Goal: Register for event/course

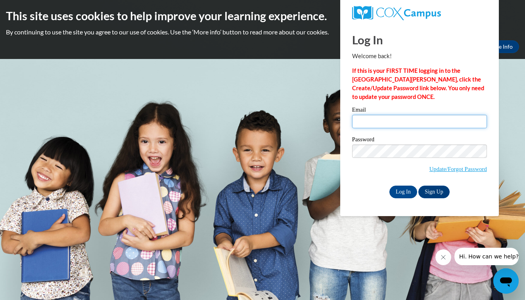
click at [438, 121] on input "Email" at bounding box center [419, 121] width 135 height 13
type input "pashton@waukesha.k12.wi.us"
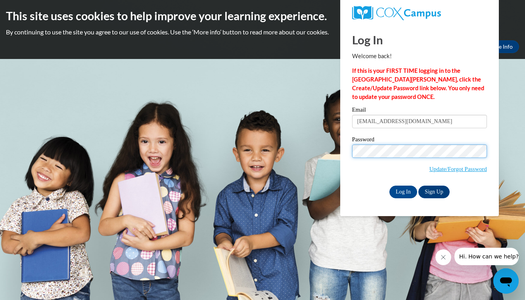
click at [402, 191] on input "Log In" at bounding box center [403, 192] width 28 height 13
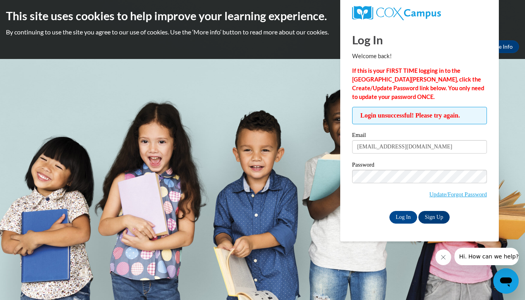
click at [436, 213] on link "Sign Up" at bounding box center [433, 217] width 31 height 13
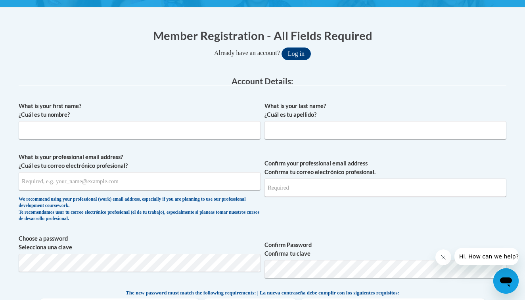
scroll to position [139, 0]
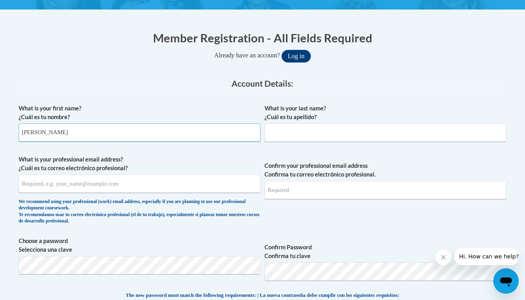
type input "Patti"
type input "Ashton"
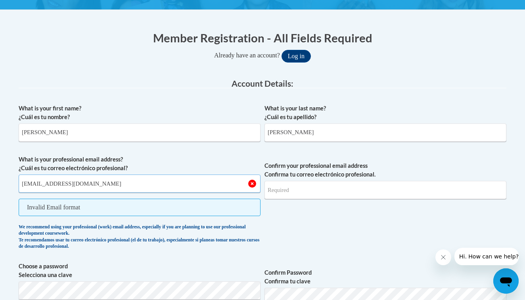
type input "pashton@waukesha.k12.wi.us"
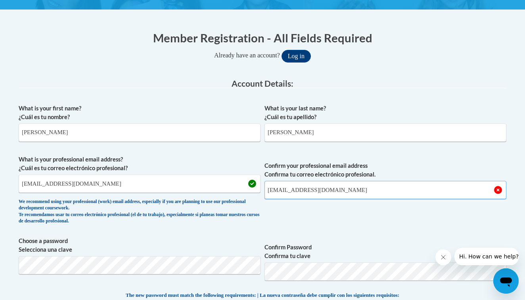
type input "pashton@waukesha.k12.wi.us"
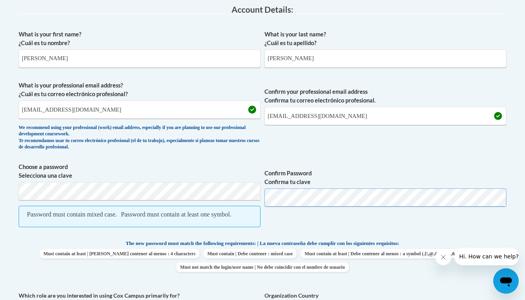
scroll to position [215, 0]
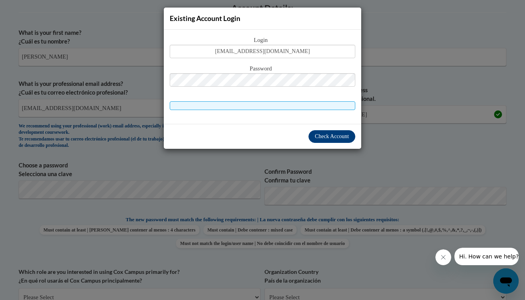
click at [329, 136] on span "Check Account" at bounding box center [332, 137] width 34 height 6
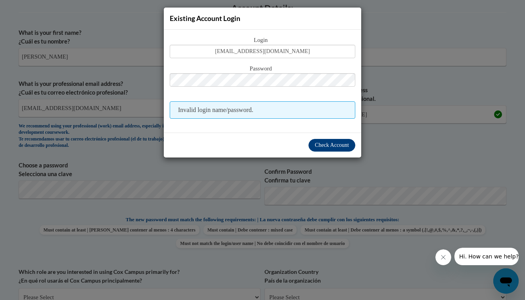
click at [326, 146] on span "Check Account" at bounding box center [332, 145] width 34 height 6
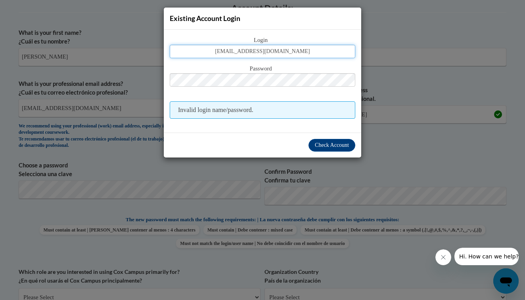
drag, startPoint x: 245, startPoint y: 53, endPoint x: 304, endPoint y: 55, distance: 58.7
click at [304, 55] on input "pashton@waukesha.k12.wi.us" at bounding box center [262, 51] width 185 height 13
type input "pashton"
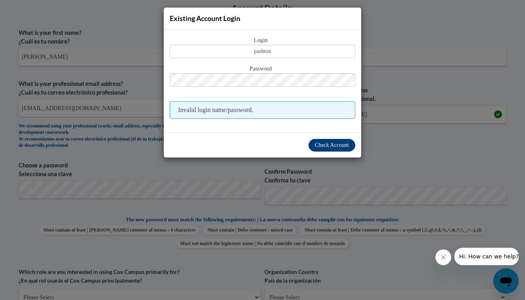
click at [335, 149] on button "Check Account" at bounding box center [331, 145] width 47 height 13
click at [390, 151] on div "Existing Account Login Login pashton Password Invalid login name/password." at bounding box center [262, 150] width 525 height 300
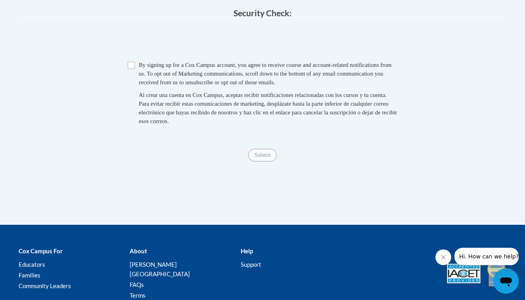
scroll to position [605, 0]
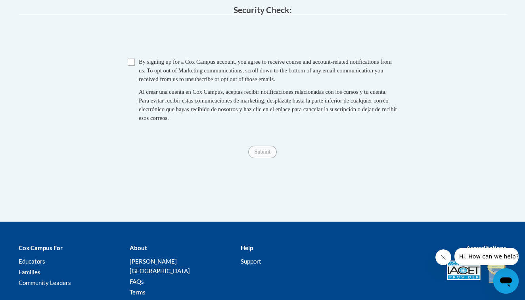
click at [132, 61] on input "Checkbox" at bounding box center [131, 62] width 7 height 7
checkbox input "true"
click at [261, 150] on input "Submit" at bounding box center [262, 152] width 29 height 13
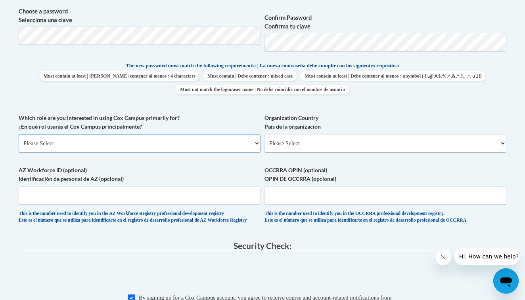
scroll to position [374, 0]
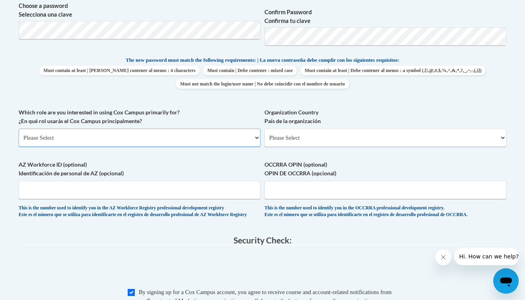
select select "fbf2d438-af2f-41f8-98f1-81c410e29de3"
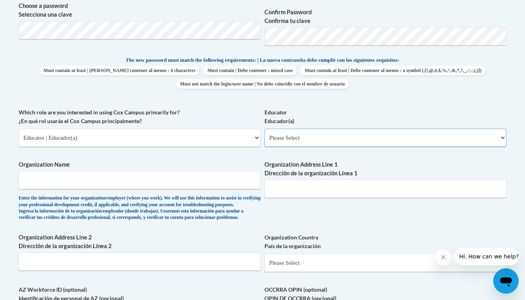
select select "8e40623d-54d0-45cd-9f92-5df65cd3f8cf"
click at [210, 180] on input "Organization Name" at bounding box center [140, 180] width 242 height 18
type input "W"
type input "School District of Waukesha"
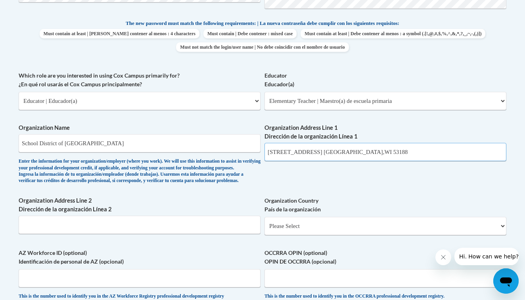
scroll to position [481, 0]
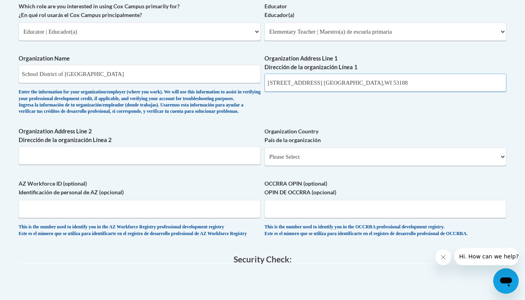
type input "301 Hyde st. Waukesha,WI 53188"
select select "ad49bcad-a171-4b2e-b99c-48b446064914"
select select
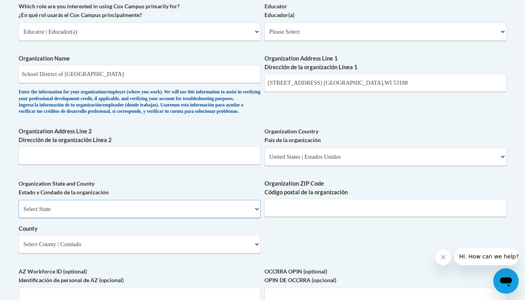
select select "Wisconsin"
click at [296, 213] on input "Organization ZIP Code Código postal de la organización" at bounding box center [385, 208] width 242 height 18
type input "53188"
select select "Waukesha"
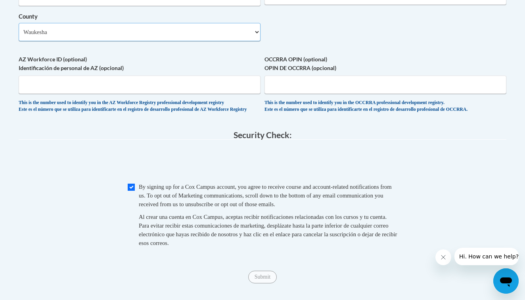
scroll to position [704, 0]
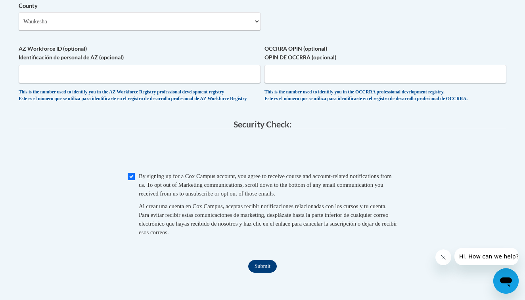
click at [248, 268] on input "Submit" at bounding box center [262, 266] width 29 height 13
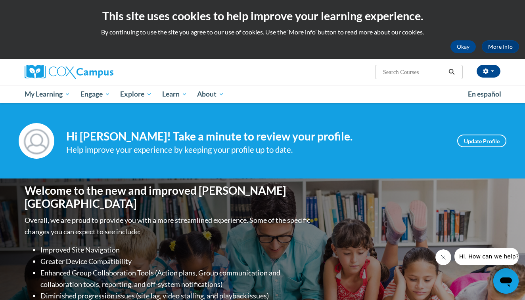
click at [408, 71] on input "Search..." at bounding box center [413, 72] width 63 height 10
type input "fluency"
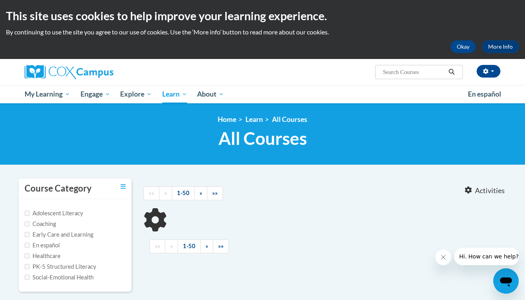
type input "fluency"
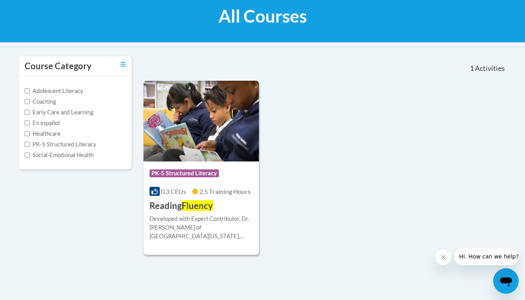
scroll to position [124, 0]
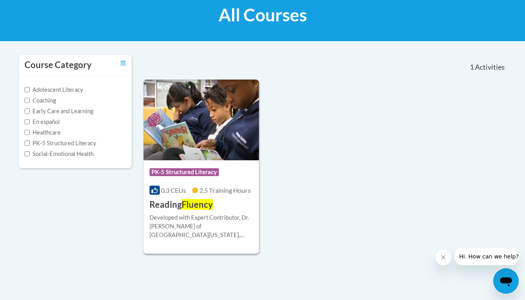
click at [186, 148] on img at bounding box center [200, 120] width 115 height 81
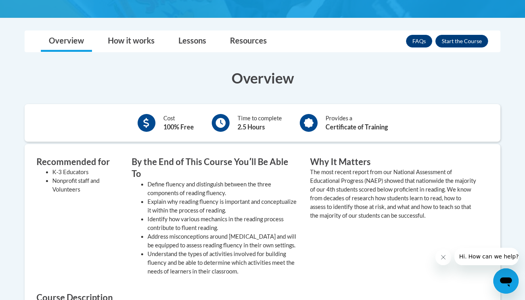
scroll to position [206, 0]
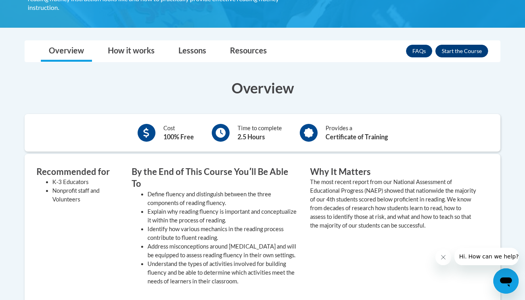
click at [470, 45] on button "Enroll" at bounding box center [461, 51] width 53 height 13
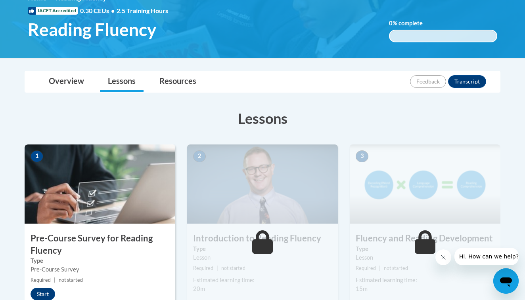
scroll to position [174, 0]
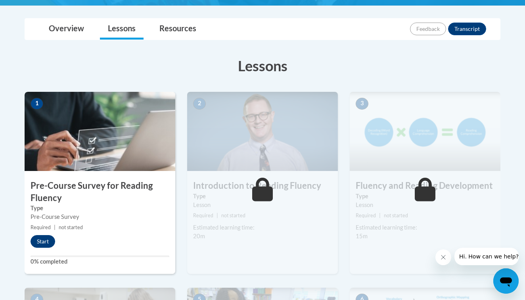
click at [43, 237] on button "Start" at bounding box center [43, 241] width 25 height 13
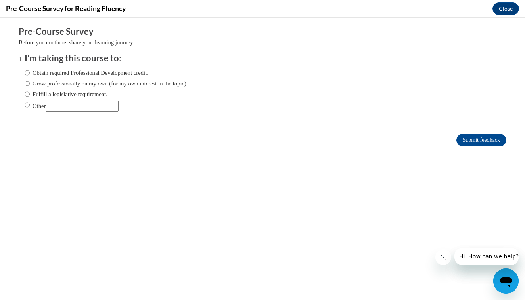
scroll to position [0, 0]
click at [27, 71] on input "Obtain required Professional Development credit." at bounding box center [27, 73] width 5 height 9
radio input "true"
click at [461, 143] on input "Submit feedback" at bounding box center [481, 140] width 50 height 13
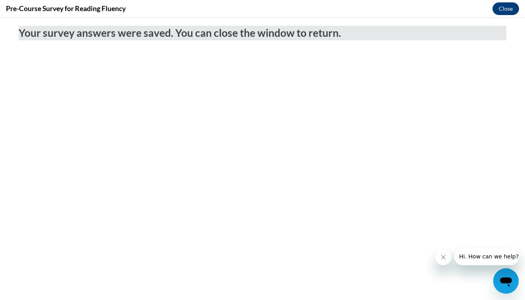
click at [498, 11] on button "Close" at bounding box center [505, 8] width 27 height 13
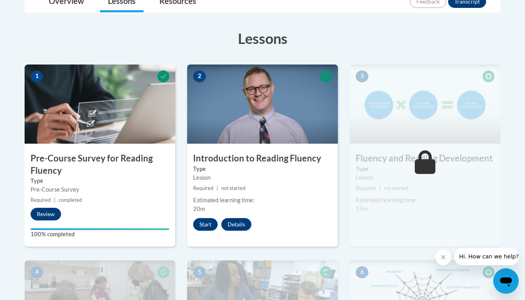
scroll to position [207, 0]
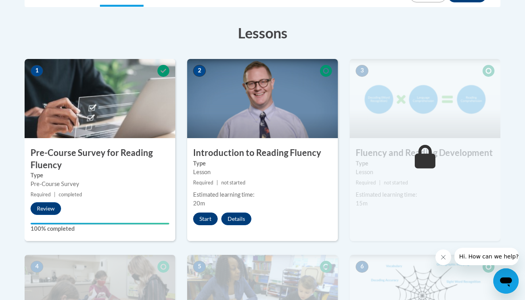
click at [206, 221] on button "Start" at bounding box center [205, 219] width 25 height 13
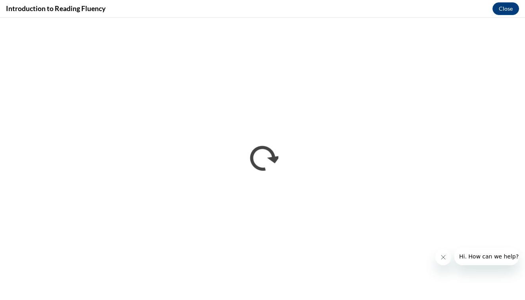
scroll to position [0, 0]
click at [445, 256] on icon "Close message from company" at bounding box center [443, 257] width 6 height 6
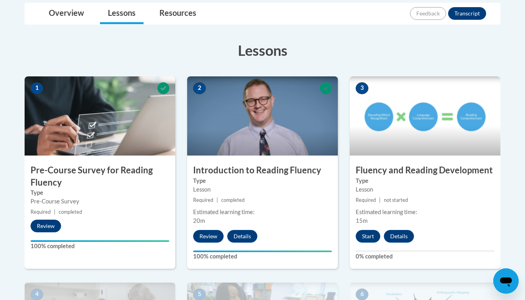
scroll to position [203, 0]
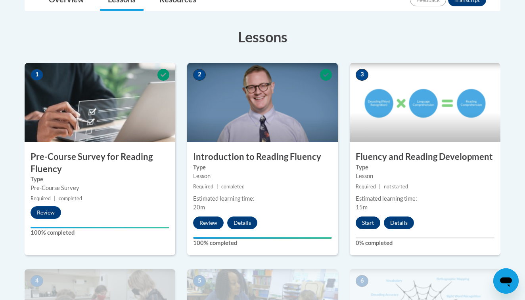
click at [366, 224] on button "Start" at bounding box center [367, 223] width 25 height 13
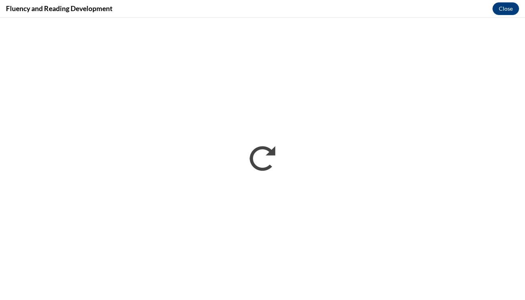
scroll to position [0, 0]
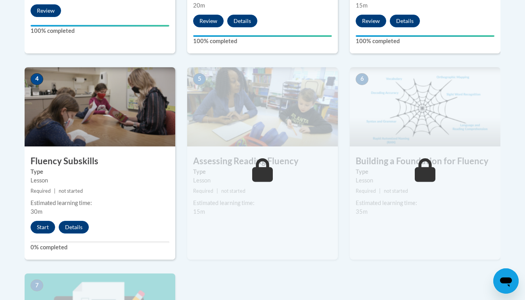
scroll to position [405, 0]
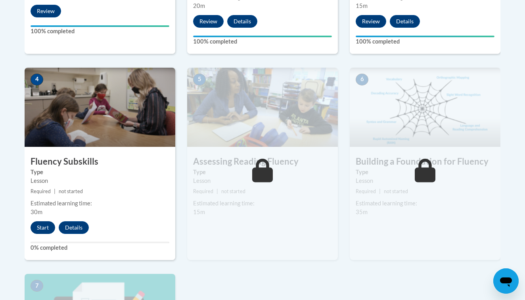
click at [44, 227] on button "Start" at bounding box center [43, 228] width 25 height 13
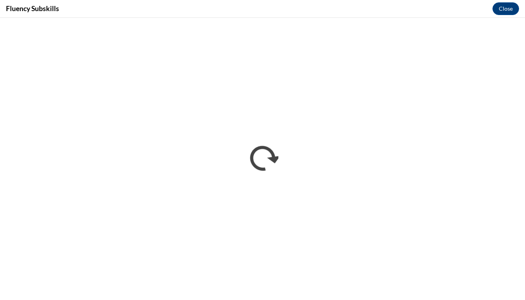
scroll to position [0, 0]
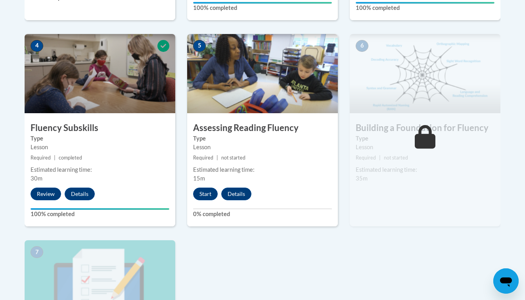
scroll to position [441, 0]
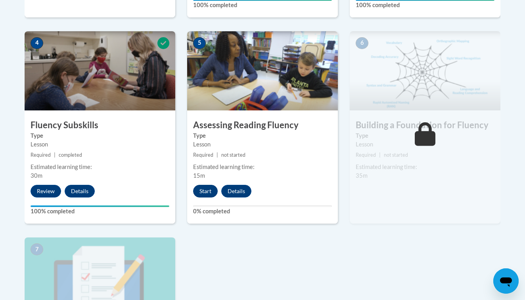
click at [209, 189] on button "Start" at bounding box center [205, 191] width 25 height 13
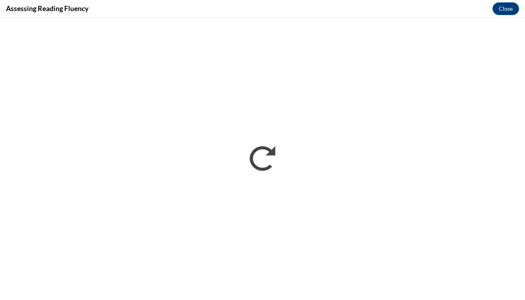
scroll to position [0, 0]
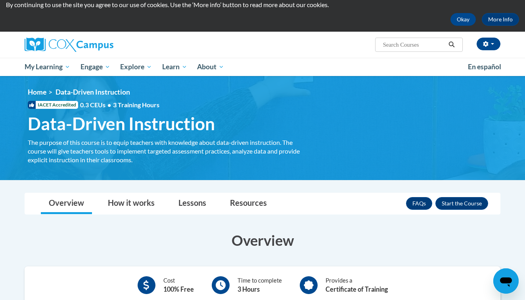
scroll to position [31, 0]
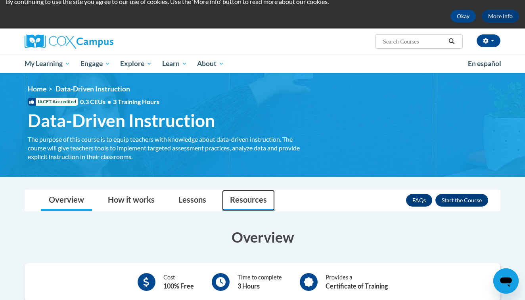
click at [246, 195] on link "Resources" at bounding box center [248, 200] width 53 height 21
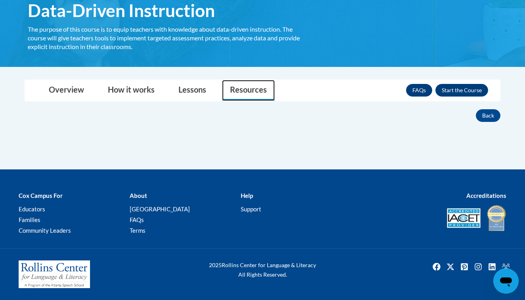
scroll to position [140, 0]
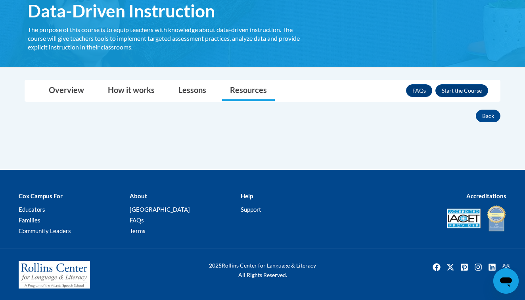
click at [239, 88] on link "Resources" at bounding box center [248, 90] width 53 height 21
click at [69, 92] on link "Overview" at bounding box center [66, 90] width 51 height 21
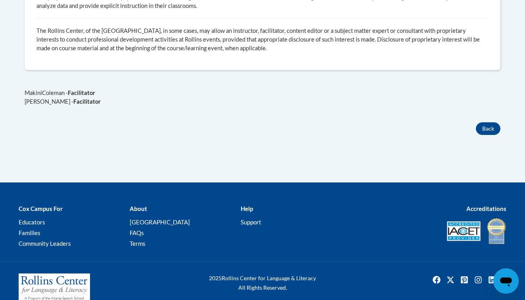
scroll to position [510, 0]
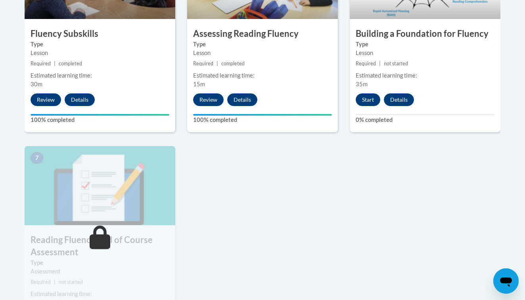
scroll to position [534, 0]
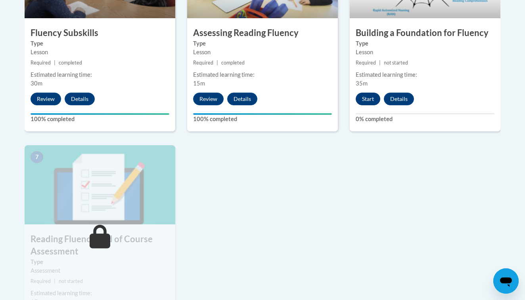
click at [372, 96] on button "Start" at bounding box center [367, 99] width 25 height 13
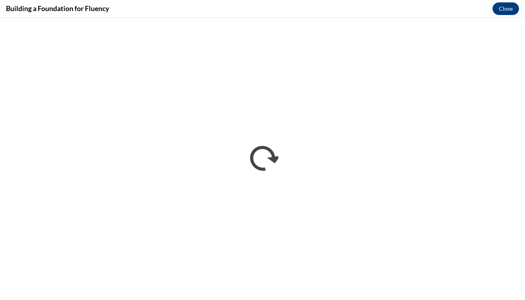
scroll to position [0, 0]
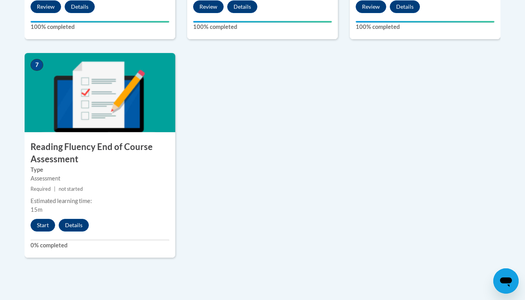
scroll to position [629, 0]
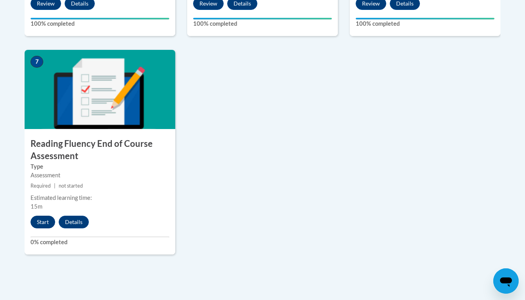
click at [40, 222] on button "Start" at bounding box center [43, 222] width 25 height 13
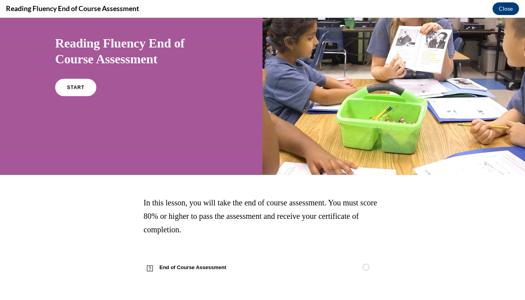
scroll to position [61, 0]
click at [81, 96] on link "START" at bounding box center [75, 87] width 43 height 18
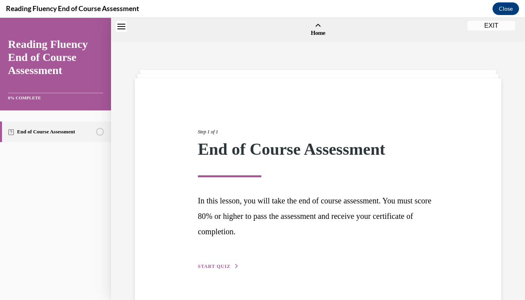
scroll to position [25, 0]
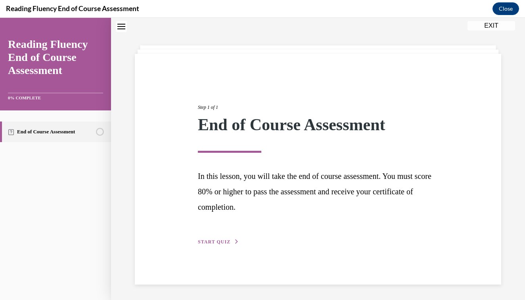
click at [213, 239] on span "START QUIZ" at bounding box center [214, 242] width 32 height 6
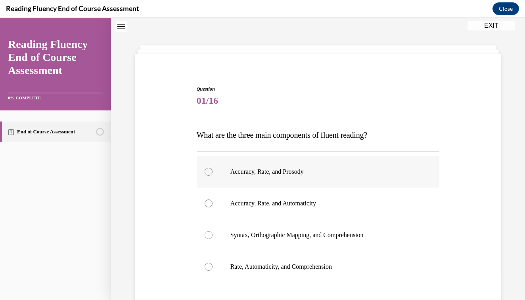
click at [355, 175] on p "Accuracy, Rate, and Prosody" at bounding box center [324, 172] width 189 height 8
click at [212, 175] on input "Accuracy, Rate, and Prosody" at bounding box center [208, 172] width 8 height 8
radio input "true"
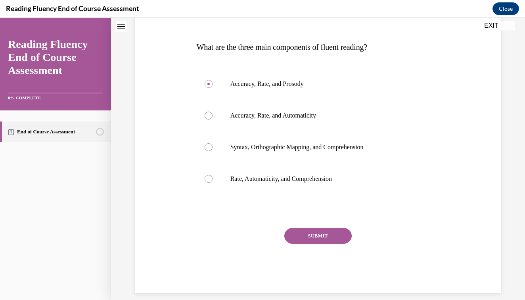
scroll to position [112, 0]
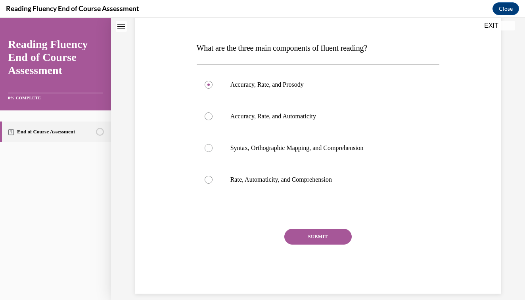
click at [339, 232] on button "SUBMIT" at bounding box center [317, 237] width 67 height 16
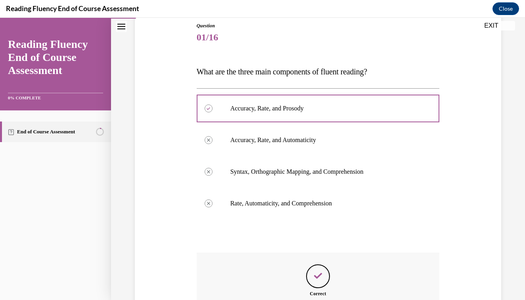
scroll to position [176, 0]
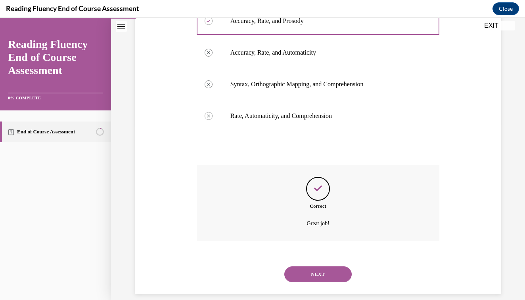
click at [334, 267] on button "NEXT" at bounding box center [317, 275] width 67 height 16
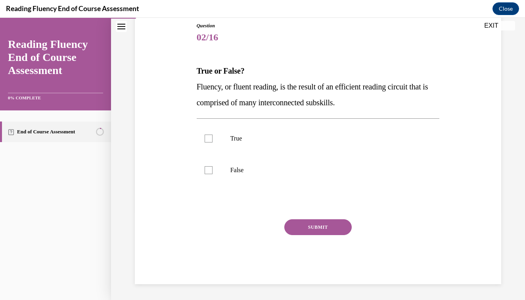
scroll to position [78, 0]
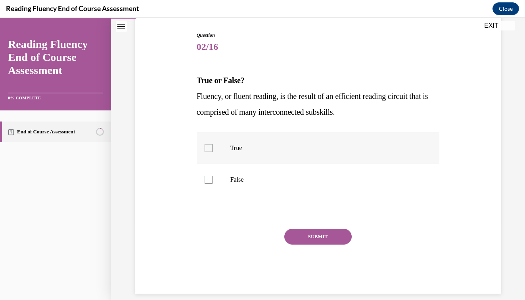
click at [209, 149] on div at bounding box center [208, 148] width 8 height 8
click at [209, 149] on input "True" at bounding box center [208, 148] width 8 height 8
checkbox input "true"
click at [320, 231] on button "SUBMIT" at bounding box center [317, 237] width 67 height 16
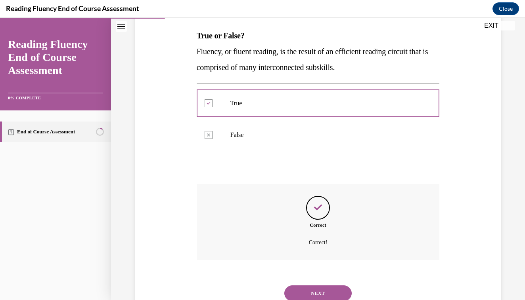
scroll to position [142, 0]
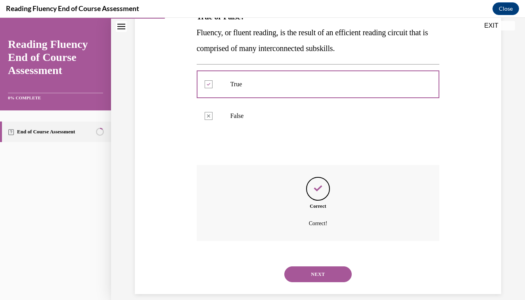
click at [331, 267] on button "NEXT" at bounding box center [317, 275] width 67 height 16
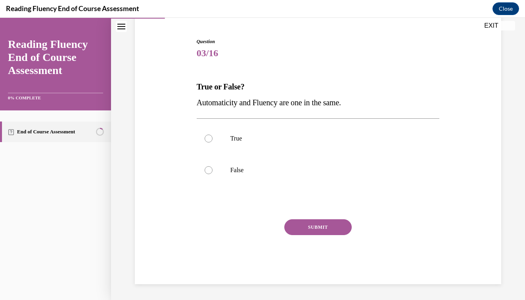
scroll to position [60, 0]
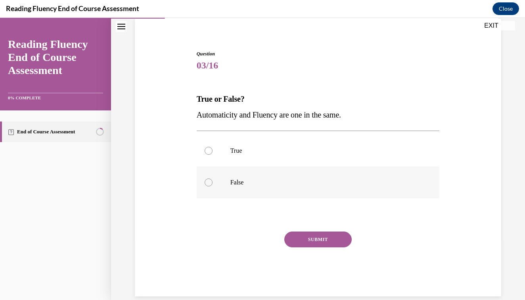
click at [208, 185] on div at bounding box center [208, 183] width 8 height 8
click at [208, 185] on input "False" at bounding box center [208, 183] width 8 height 8
radio input "true"
click at [328, 237] on button "SUBMIT" at bounding box center [317, 240] width 67 height 16
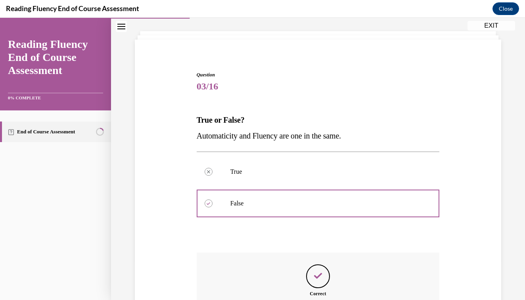
scroll to position [126, 0]
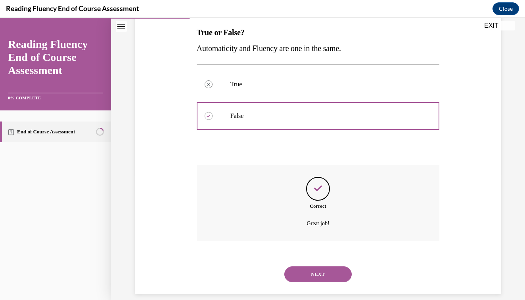
click at [334, 267] on button "NEXT" at bounding box center [317, 275] width 67 height 16
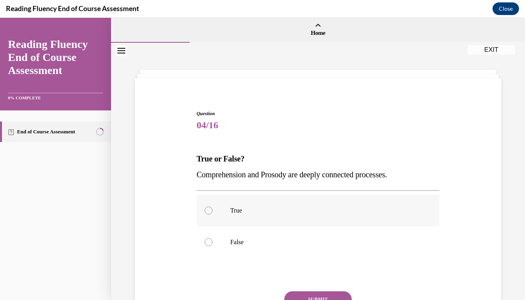
click at [229, 210] on label "True" at bounding box center [318, 211] width 243 height 32
click at [212, 210] on input "True" at bounding box center [208, 211] width 8 height 8
radio input "true"
click at [331, 294] on button "SUBMIT" at bounding box center [317, 300] width 67 height 16
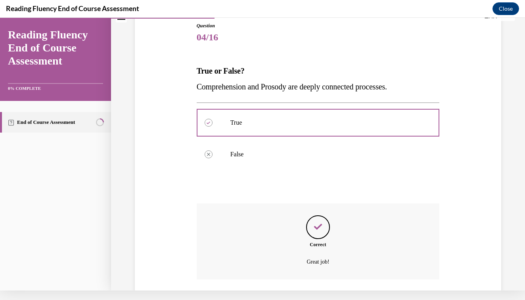
scroll to position [126, 0]
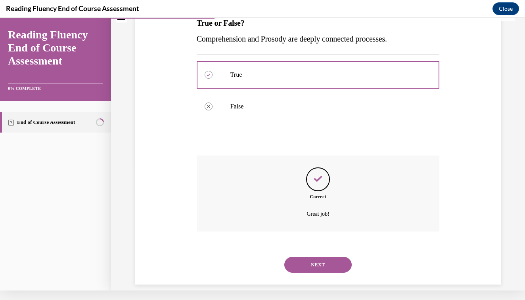
click at [321, 258] on button "NEXT" at bounding box center [317, 265] width 67 height 16
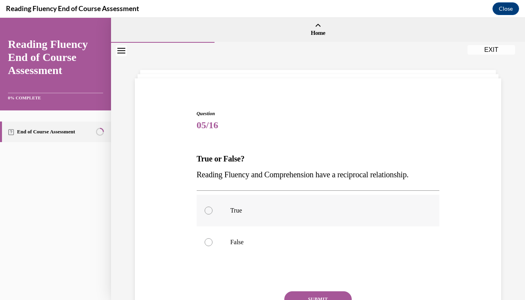
click at [209, 214] on div at bounding box center [208, 211] width 8 height 8
click at [209, 214] on input "True" at bounding box center [208, 211] width 8 height 8
radio input "true"
click at [317, 292] on button "SUBMIT" at bounding box center [317, 300] width 67 height 16
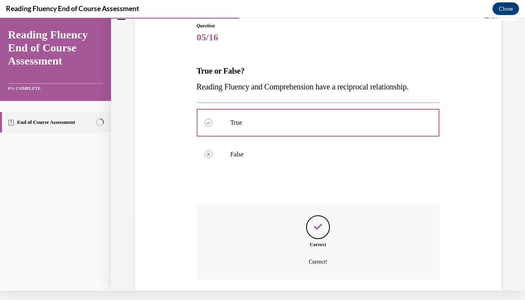
scroll to position [126, 0]
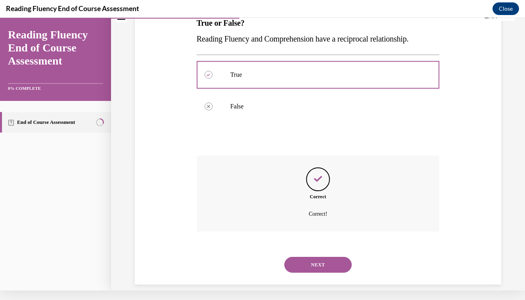
click at [314, 262] on button "NEXT" at bounding box center [317, 265] width 67 height 16
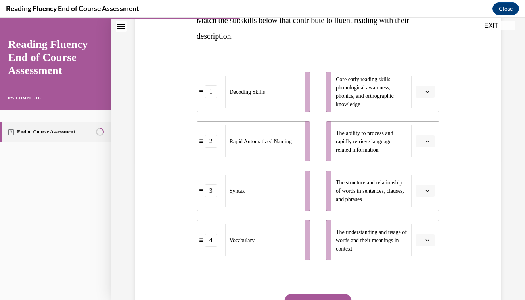
scroll to position [144, 0]
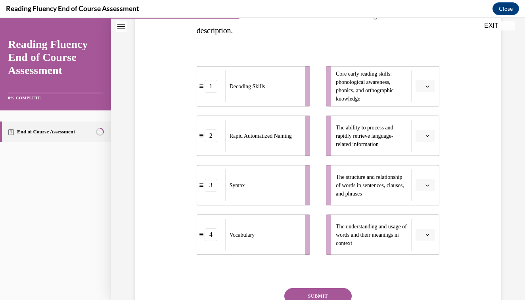
click at [429, 84] on span "button" at bounding box center [427, 87] width 6 height 6
click at [425, 126] on div "1" at bounding box center [424, 120] width 20 height 16
click at [425, 138] on span "button" at bounding box center [427, 136] width 6 height 6
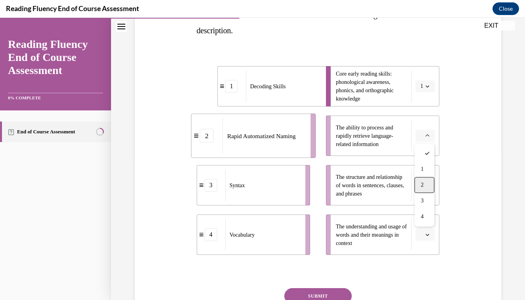
click at [429, 180] on div "2" at bounding box center [424, 186] width 20 height 16
click at [428, 187] on icon "button" at bounding box center [427, 185] width 4 height 4
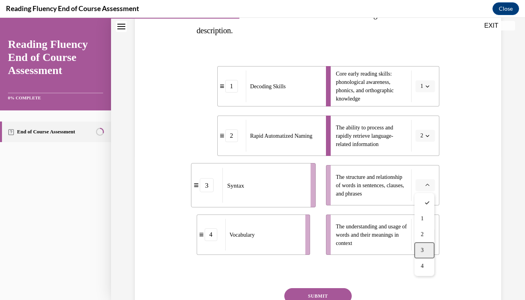
click at [431, 248] on div "3" at bounding box center [424, 251] width 20 height 16
click at [427, 235] on icon "button" at bounding box center [427, 235] width 4 height 4
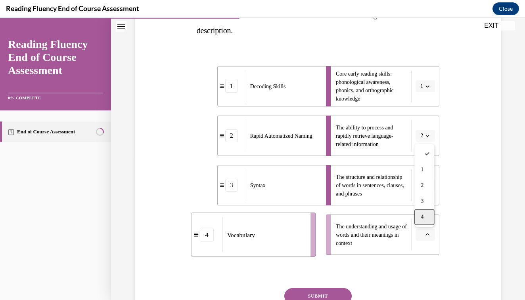
click at [426, 222] on div "4" at bounding box center [424, 218] width 20 height 16
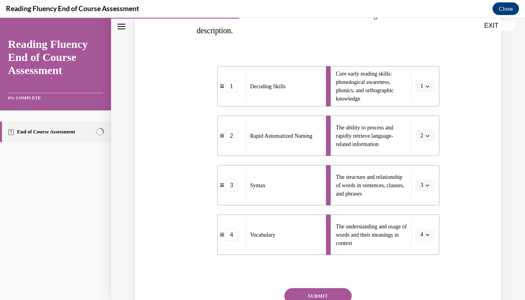
click at [331, 295] on button "SUBMIT" at bounding box center [317, 296] width 67 height 16
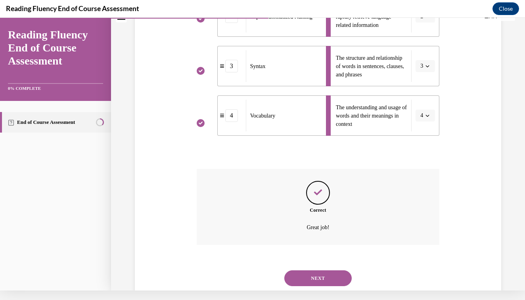
scroll to position [267, 0]
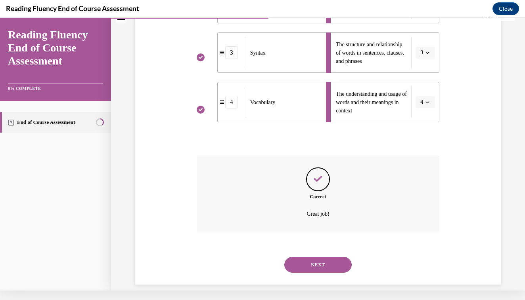
click at [323, 258] on button "NEXT" at bounding box center [317, 265] width 67 height 16
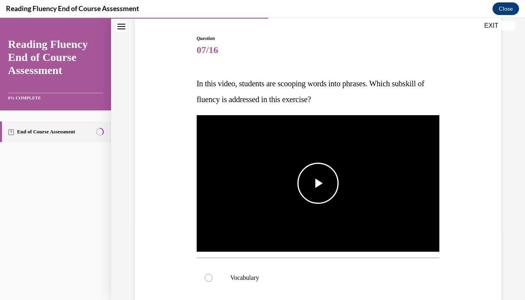
scroll to position [76, 0]
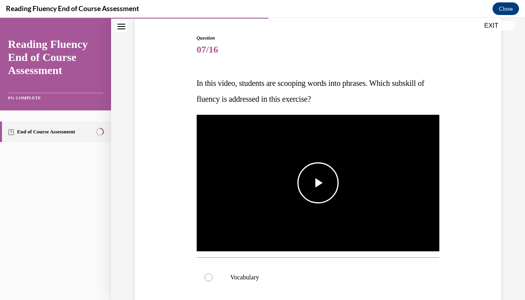
click at [318, 183] on span "Video player" at bounding box center [318, 183] width 0 height 0
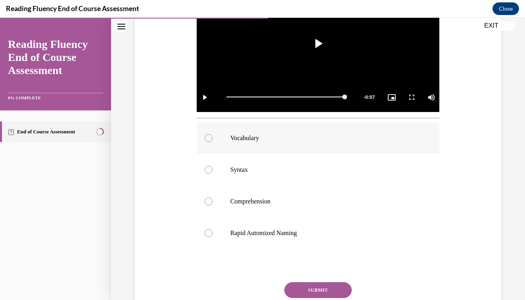
scroll to position [225, 0]
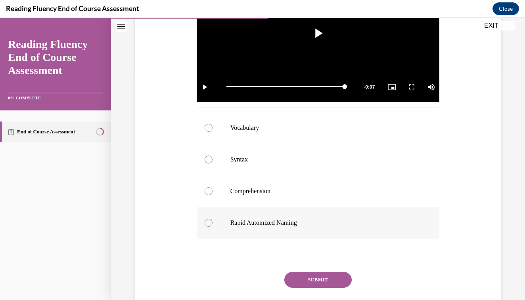
click at [290, 225] on p "Rapid Automized Naming" at bounding box center [324, 223] width 189 height 8
click at [212, 225] on input "Rapid Automized Naming" at bounding box center [208, 223] width 8 height 8
radio input "true"
click at [324, 274] on button "SUBMIT" at bounding box center [317, 280] width 67 height 16
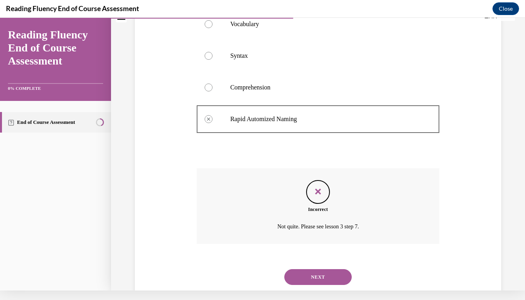
scroll to position [332, 0]
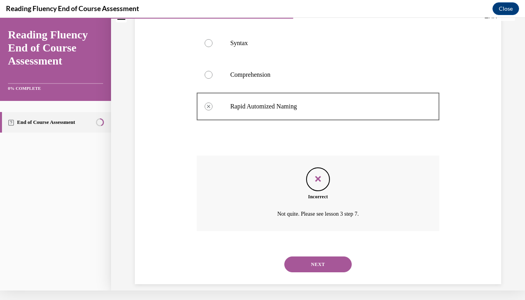
click at [323, 257] on button "NEXT" at bounding box center [317, 265] width 67 height 16
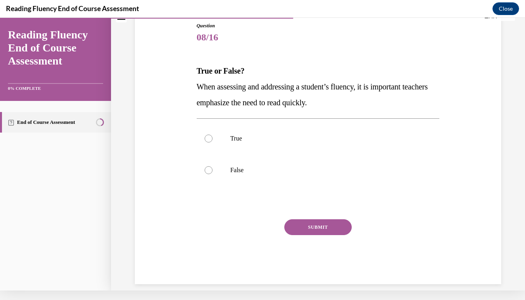
scroll to position [78, 0]
click at [211, 171] on div at bounding box center [208, 170] width 8 height 8
click at [211, 171] on input "False" at bounding box center [208, 170] width 8 height 8
radio input "true"
click at [318, 225] on button "SUBMIT" at bounding box center [317, 228] width 67 height 16
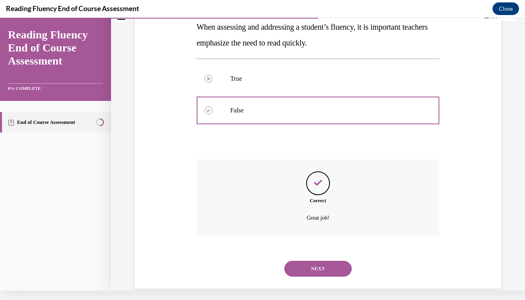
scroll to position [142, 0]
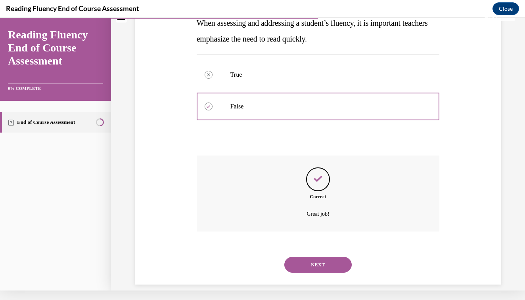
click at [331, 257] on button "NEXT" at bounding box center [317, 265] width 67 height 16
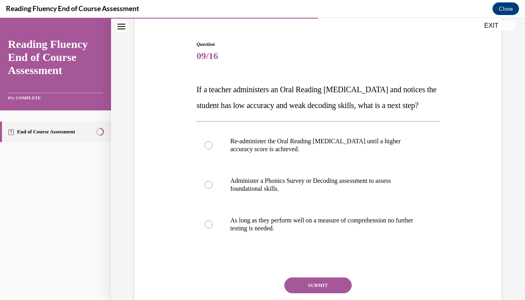
scroll to position [71, 0]
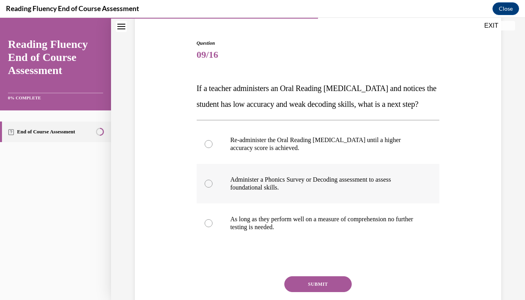
click at [207, 188] on div at bounding box center [208, 184] width 8 height 8
click at [207, 188] on input "Administer a Phonics Survey or Decoding assessment to assess foundational skill…" at bounding box center [208, 184] width 8 height 8
radio input "true"
click at [320, 292] on button "SUBMIT" at bounding box center [317, 285] width 67 height 16
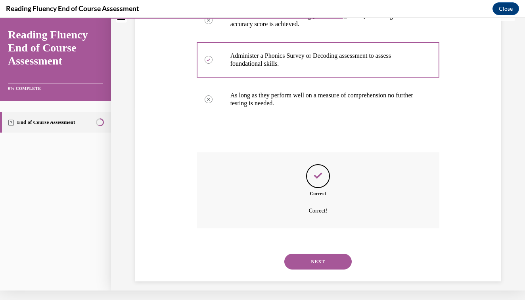
scroll to position [198, 0]
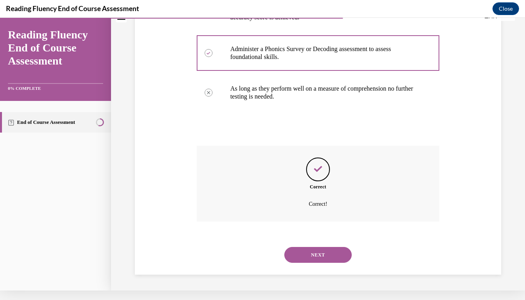
click at [311, 249] on button "NEXT" at bounding box center [317, 255] width 67 height 16
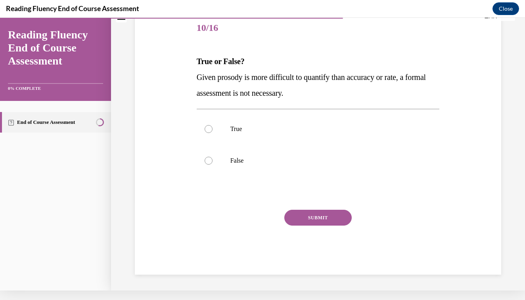
scroll to position [78, 0]
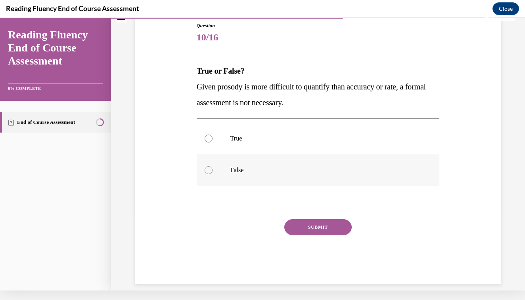
click at [208, 181] on label "False" at bounding box center [318, 171] width 243 height 32
click at [208, 174] on input "False" at bounding box center [208, 170] width 8 height 8
radio input "true"
click at [323, 225] on button "SUBMIT" at bounding box center [317, 228] width 67 height 16
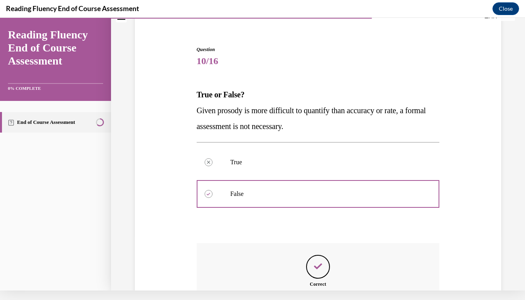
scroll to position [142, 0]
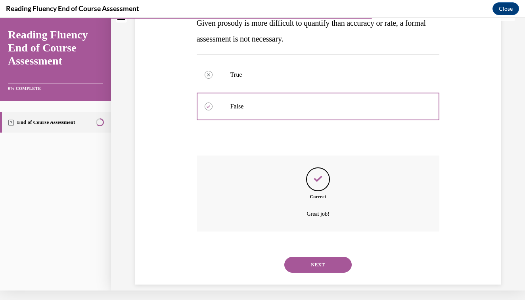
click at [338, 257] on button "NEXT" at bounding box center [317, 265] width 67 height 16
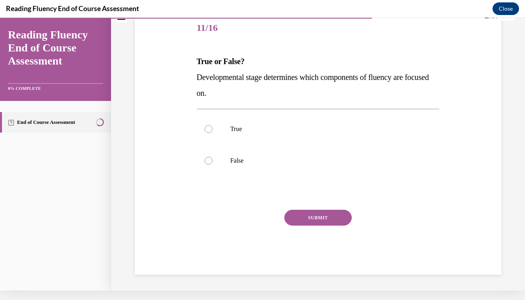
scroll to position [76, 0]
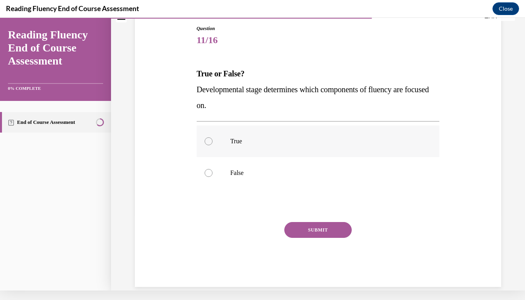
click at [207, 144] on div at bounding box center [208, 142] width 8 height 8
click at [207, 144] on input "True" at bounding box center [208, 142] width 8 height 8
radio input "true"
click at [318, 231] on button "SUBMIT" at bounding box center [317, 230] width 67 height 16
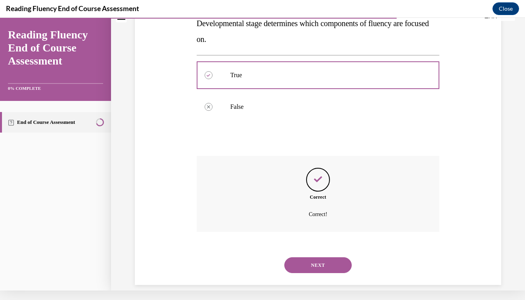
scroll to position [142, 0]
click at [332, 259] on button "NEXT" at bounding box center [317, 265] width 67 height 16
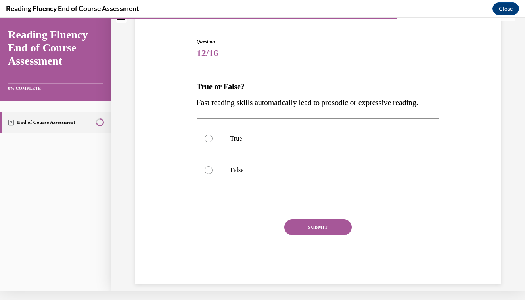
scroll to position [63, 0]
click at [214, 174] on label "False" at bounding box center [318, 171] width 243 height 32
click at [212, 174] on input "False" at bounding box center [208, 170] width 8 height 8
radio input "true"
click at [317, 226] on button "SUBMIT" at bounding box center [317, 228] width 67 height 16
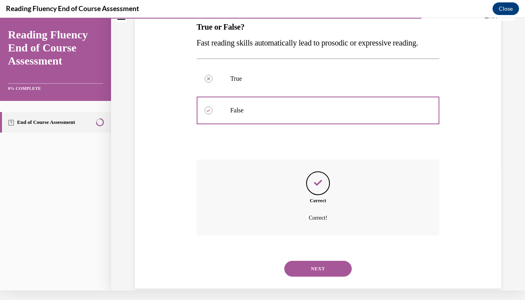
scroll to position [126, 0]
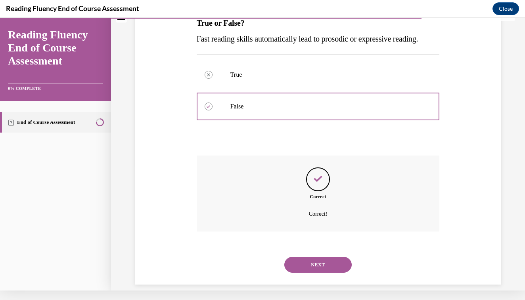
click at [327, 257] on button "NEXT" at bounding box center [317, 265] width 67 height 16
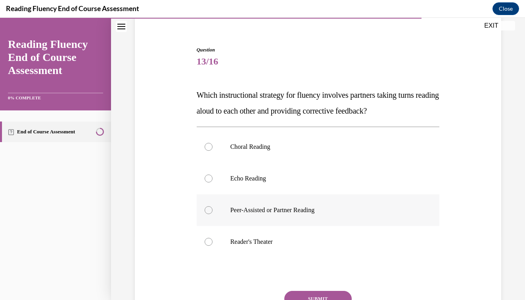
scroll to position [65, 0]
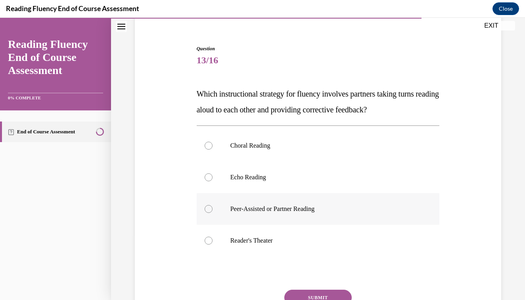
click at [330, 211] on p "Peer-Assisted or Partner Reading" at bounding box center [324, 209] width 189 height 8
click at [212, 211] on input "Peer-Assisted or Partner Reading" at bounding box center [208, 209] width 8 height 8
radio input "true"
click at [337, 294] on button "SUBMIT" at bounding box center [317, 298] width 67 height 16
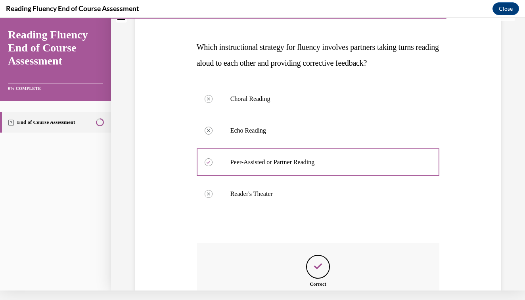
scroll to position [190, 0]
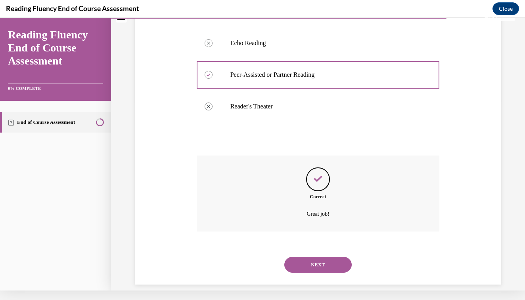
click at [323, 257] on button "NEXT" at bounding box center [317, 265] width 67 height 16
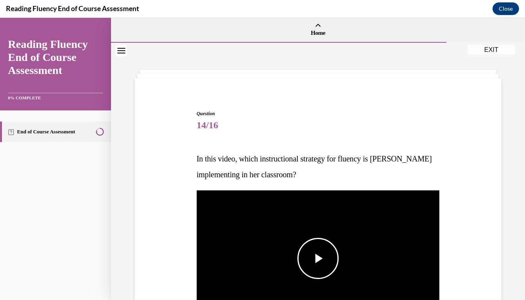
click at [318, 259] on span "Video player" at bounding box center [318, 259] width 0 height 0
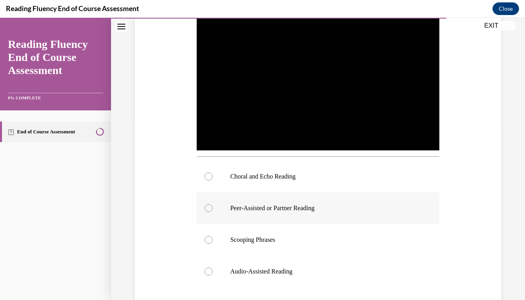
scroll to position [181, 0]
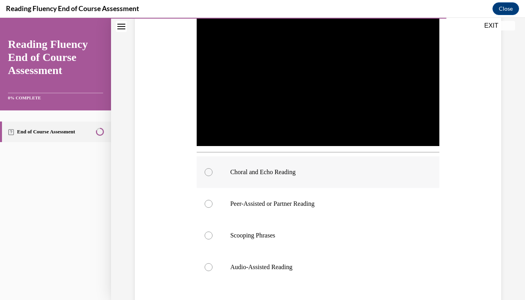
click at [210, 171] on div at bounding box center [208, 172] width 8 height 8
click at [210, 171] on input "Choral and Echo Reading" at bounding box center [208, 172] width 8 height 8
radio input "true"
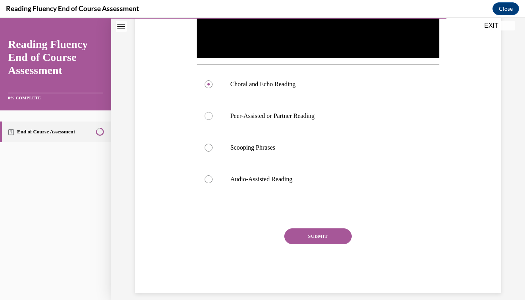
scroll to position [269, 0]
click at [326, 235] on button "SUBMIT" at bounding box center [317, 237] width 67 height 16
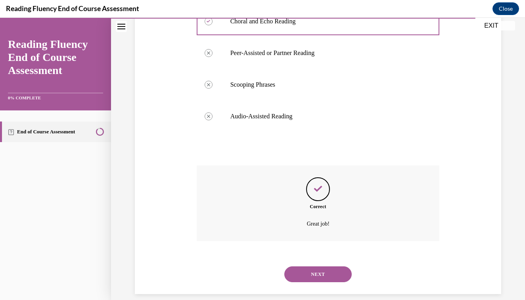
scroll to position [332, 0]
click at [331, 266] on button "NEXT" at bounding box center [317, 274] width 67 height 16
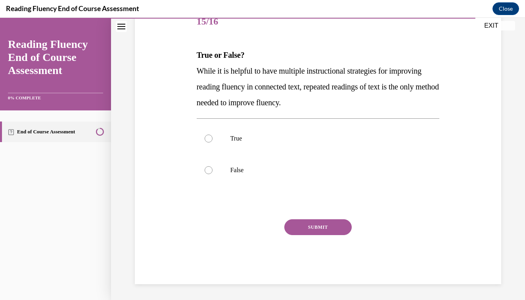
scroll to position [88, 0]
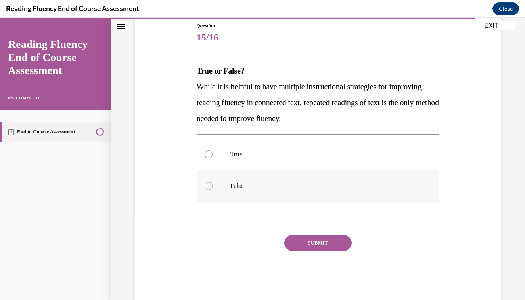
click at [233, 181] on label "False" at bounding box center [318, 186] width 243 height 32
click at [212, 182] on input "False" at bounding box center [208, 186] width 8 height 8
radio input "true"
click at [312, 242] on button "SUBMIT" at bounding box center [317, 243] width 67 height 16
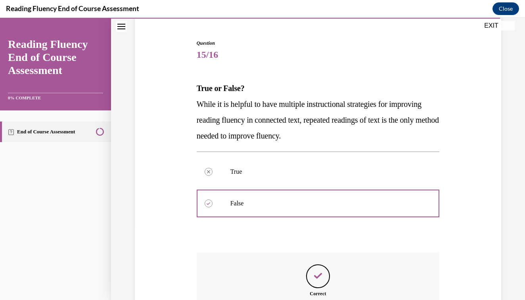
scroll to position [158, 0]
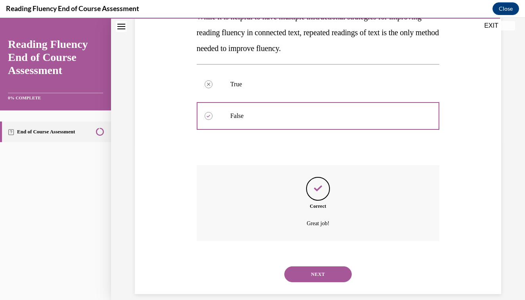
click at [324, 270] on button "NEXT" at bounding box center [317, 275] width 67 height 16
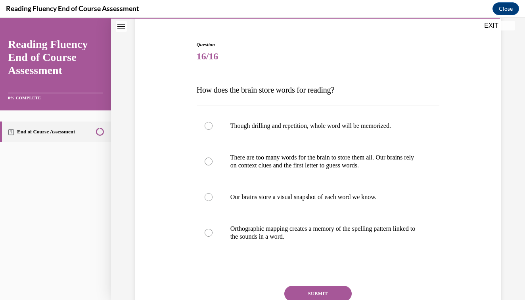
scroll to position [70, 0]
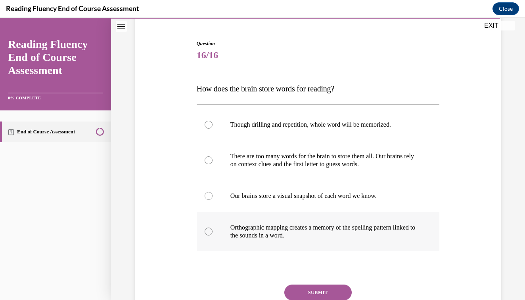
click at [234, 224] on p "Orthographic mapping creates a memory of the spelling pattern linked to the sou…" at bounding box center [324, 232] width 189 height 16
click at [212, 228] on input "Orthographic mapping creates a memory of the spelling pattern linked to the sou…" at bounding box center [208, 232] width 8 height 8
radio input "true"
click at [318, 288] on button "SUBMIT" at bounding box center [317, 293] width 67 height 16
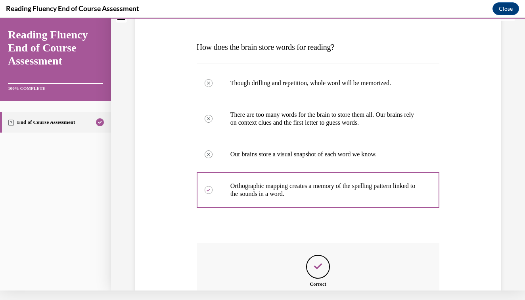
scroll to position [190, 0]
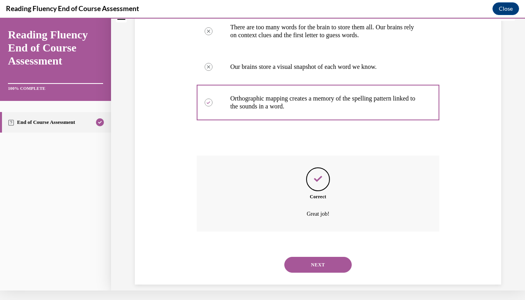
click at [316, 258] on button "NEXT" at bounding box center [317, 265] width 67 height 16
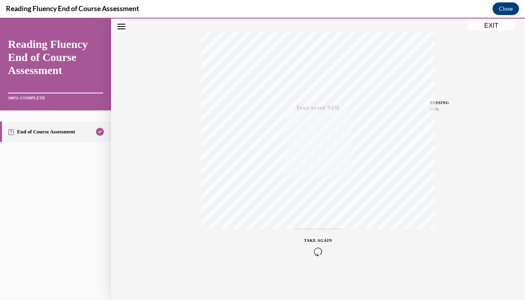
scroll to position [124, 0]
click at [497, 28] on button "EXIT" at bounding box center [491, 26] width 48 height 10
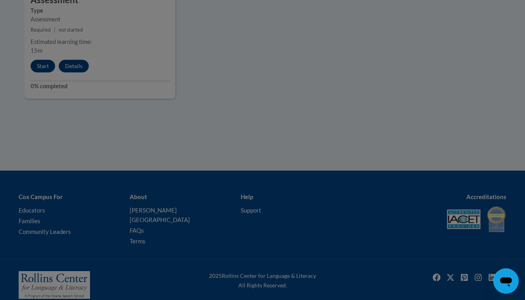
scroll to position [785, 0]
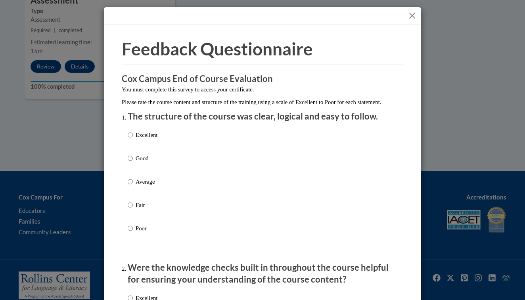
click at [131, 163] on input "Good" at bounding box center [130, 158] width 5 height 9
radio input "true"
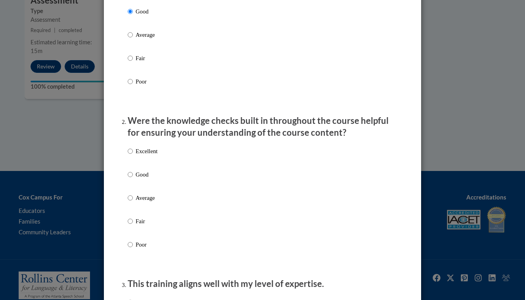
scroll to position [165, 0]
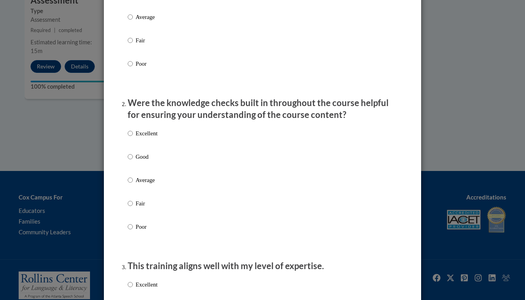
click at [131, 185] on input "Average" at bounding box center [130, 180] width 5 height 9
radio input "true"
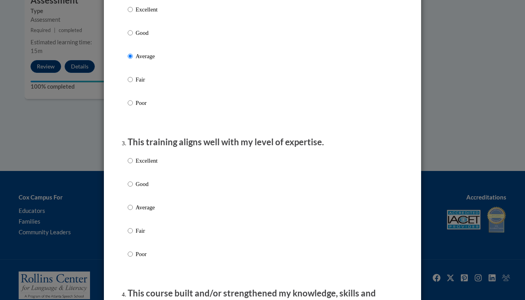
scroll to position [289, 0]
click at [130, 212] on input "Average" at bounding box center [130, 207] width 5 height 9
radio input "true"
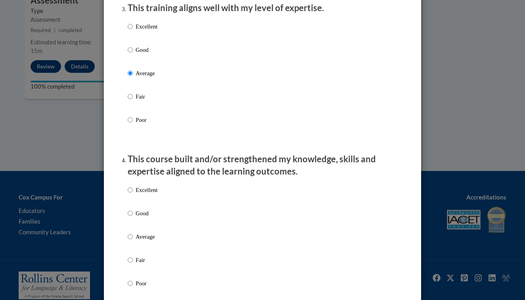
scroll to position [424, 0]
click at [132, 241] on input "Average" at bounding box center [130, 236] width 5 height 9
radio input "true"
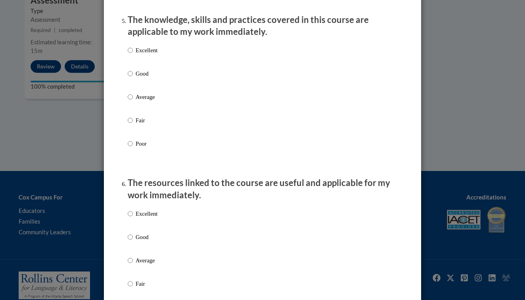
scroll to position [726, 0]
click at [130, 79] on input "Good" at bounding box center [130, 74] width 5 height 9
radio input "true"
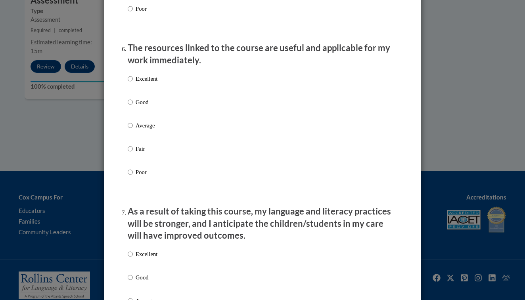
scroll to position [873, 0]
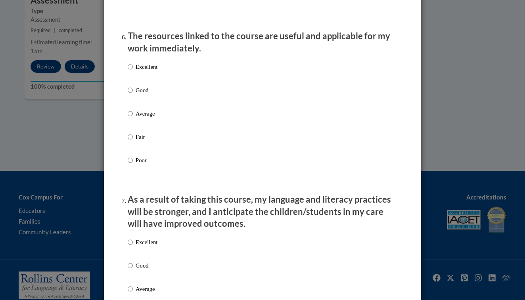
click at [133, 69] on label "Excellent" at bounding box center [143, 73] width 30 height 21
click at [133, 69] on input "Excellent" at bounding box center [130, 67] width 5 height 9
radio input "true"
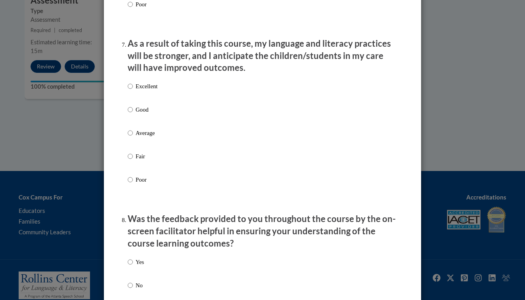
scroll to position [1030, 0]
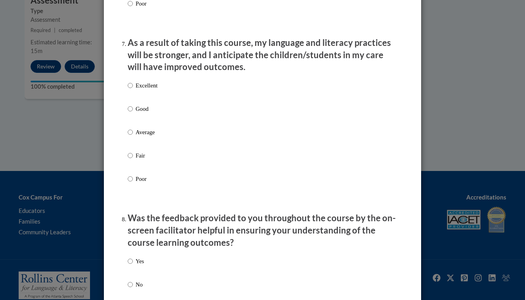
click at [131, 111] on input "Good" at bounding box center [130, 109] width 5 height 9
radio input "true"
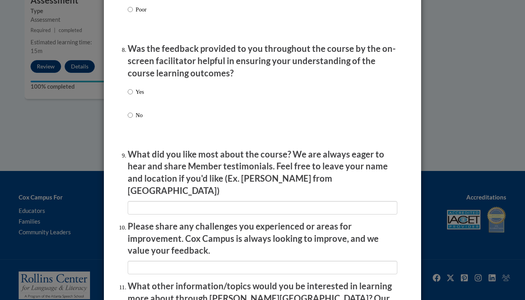
scroll to position [1200, 0]
click at [132, 114] on label "No" at bounding box center [136, 121] width 16 height 21
click at [132, 114] on input "No" at bounding box center [130, 115] width 5 height 9
radio input "true"
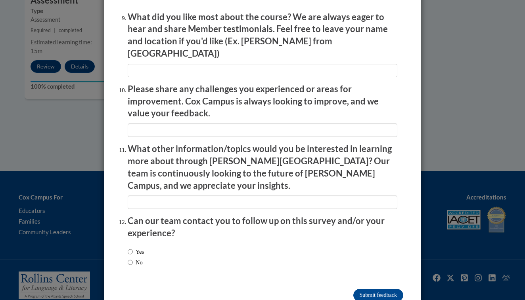
scroll to position [1337, 0]
click at [131, 259] on input "No" at bounding box center [130, 263] width 5 height 9
radio input "true"
click at [397, 290] on input "Submit feedback" at bounding box center [378, 296] width 50 height 13
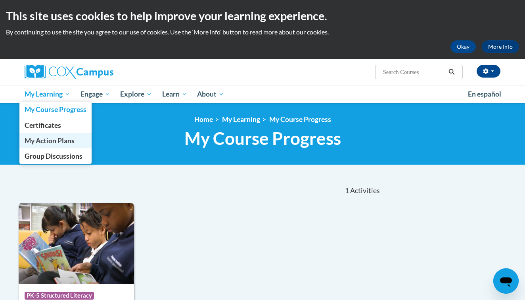
click at [63, 140] on span "My Action Plans" at bounding box center [50, 141] width 50 height 8
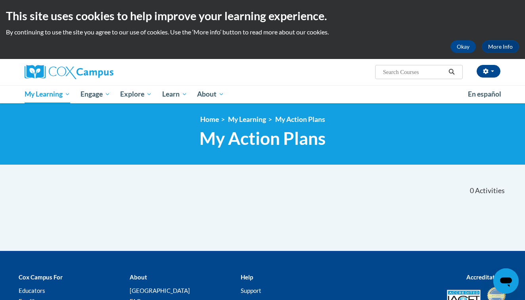
click at [395, 67] on input "Search..." at bounding box center [413, 72] width 63 height 10
type input "vocabulary"
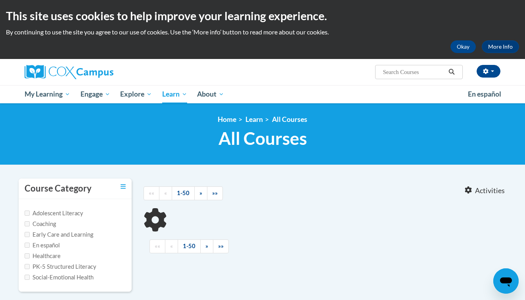
type input "vocabulary"
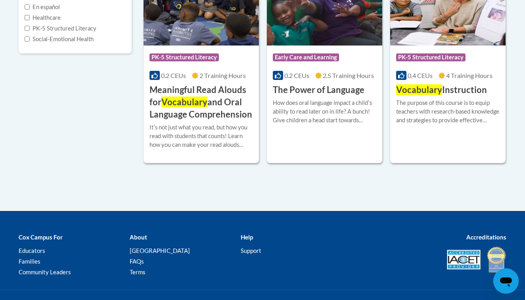
scroll to position [230, 0]
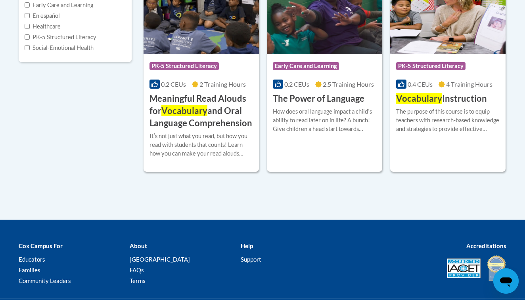
click at [420, 136] on div "The purpose of this course is to equip teachers with research-based knowledge a…" at bounding box center [447, 123] width 103 height 32
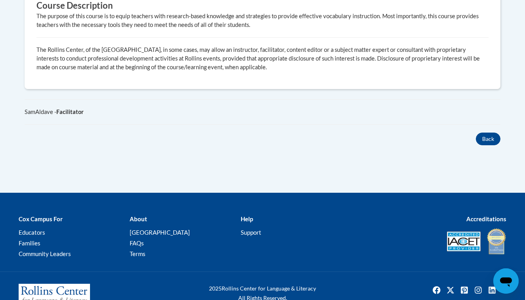
scroll to position [510, 0]
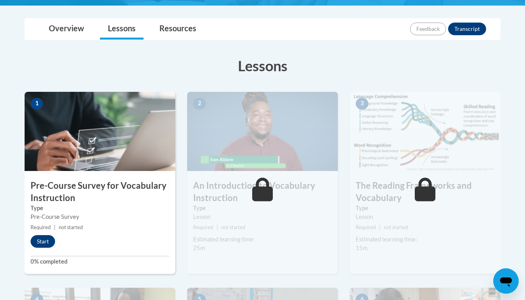
scroll to position [184, 0]
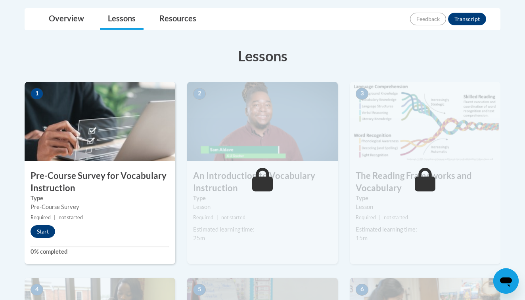
click at [38, 228] on button "Start" at bounding box center [43, 231] width 25 height 13
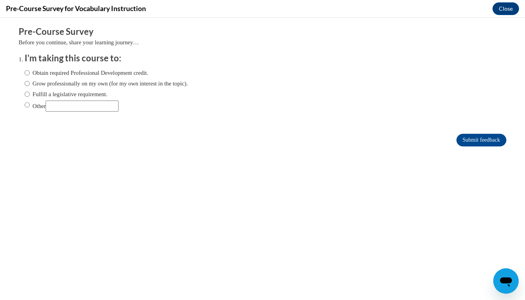
scroll to position [0, 0]
click at [30, 73] on label "Obtain required Professional Development credit." at bounding box center [87, 73] width 124 height 9
click at [30, 73] on input "Obtain required Professional Development credit." at bounding box center [27, 73] width 5 height 9
radio input "true"
click at [481, 139] on input "Submit feedback" at bounding box center [481, 140] width 50 height 13
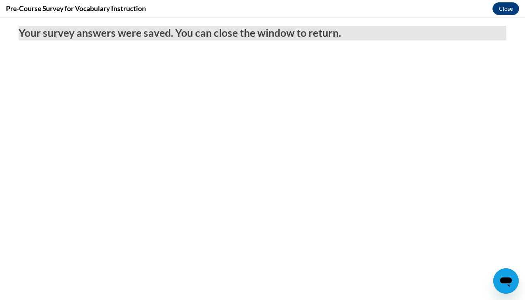
click at [504, 11] on button "Close" at bounding box center [505, 8] width 27 height 13
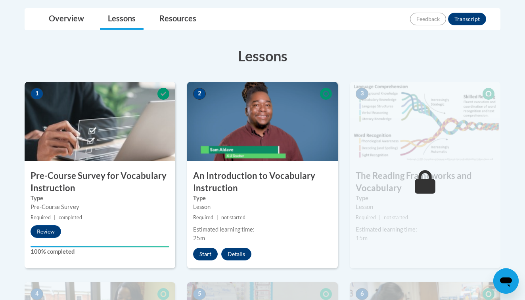
click at [207, 252] on button "Start" at bounding box center [205, 254] width 25 height 13
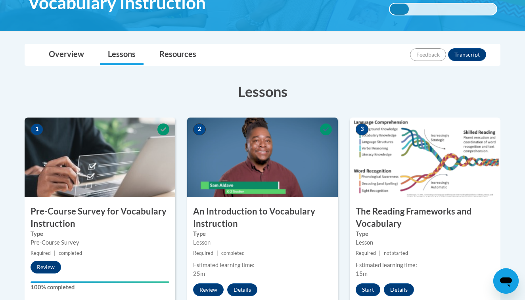
scroll to position [157, 0]
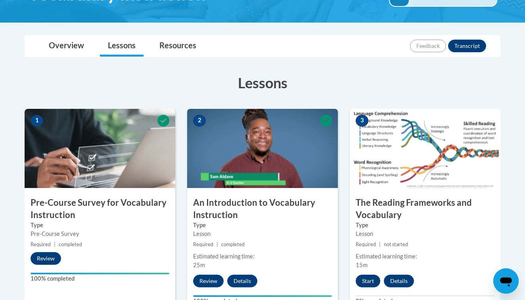
click at [367, 281] on button "Start" at bounding box center [367, 281] width 25 height 13
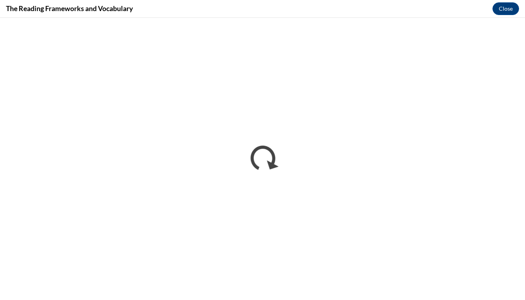
scroll to position [0, 0]
